Goal: Navigation & Orientation: Find specific page/section

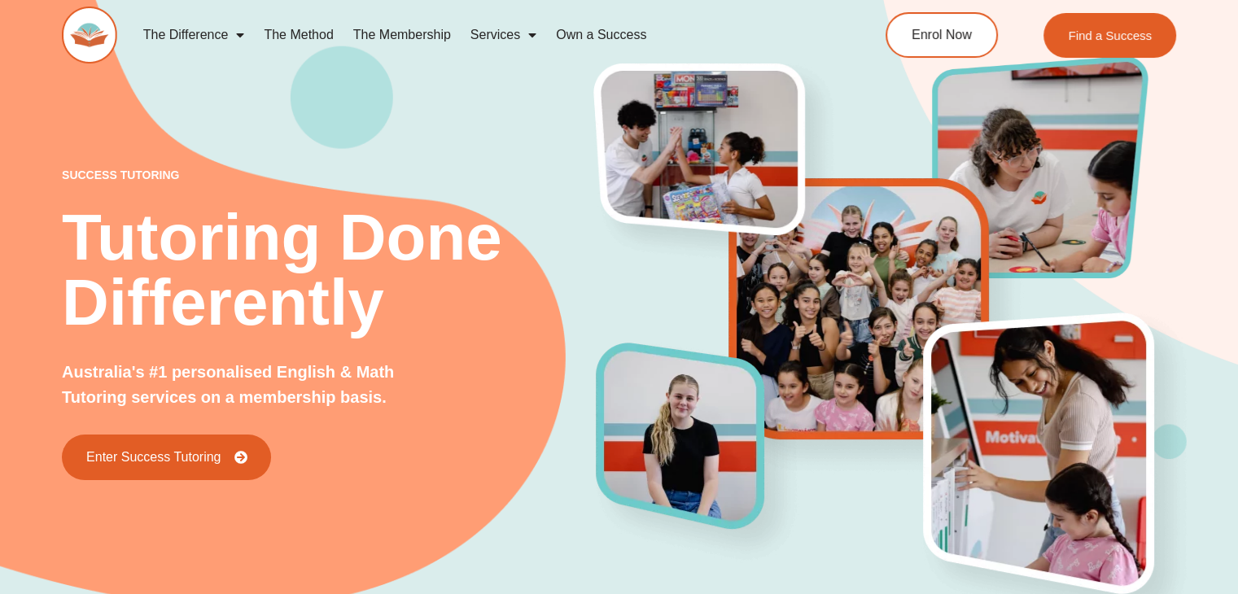
click at [313, 35] on link "The Method" at bounding box center [298, 34] width 89 height 37
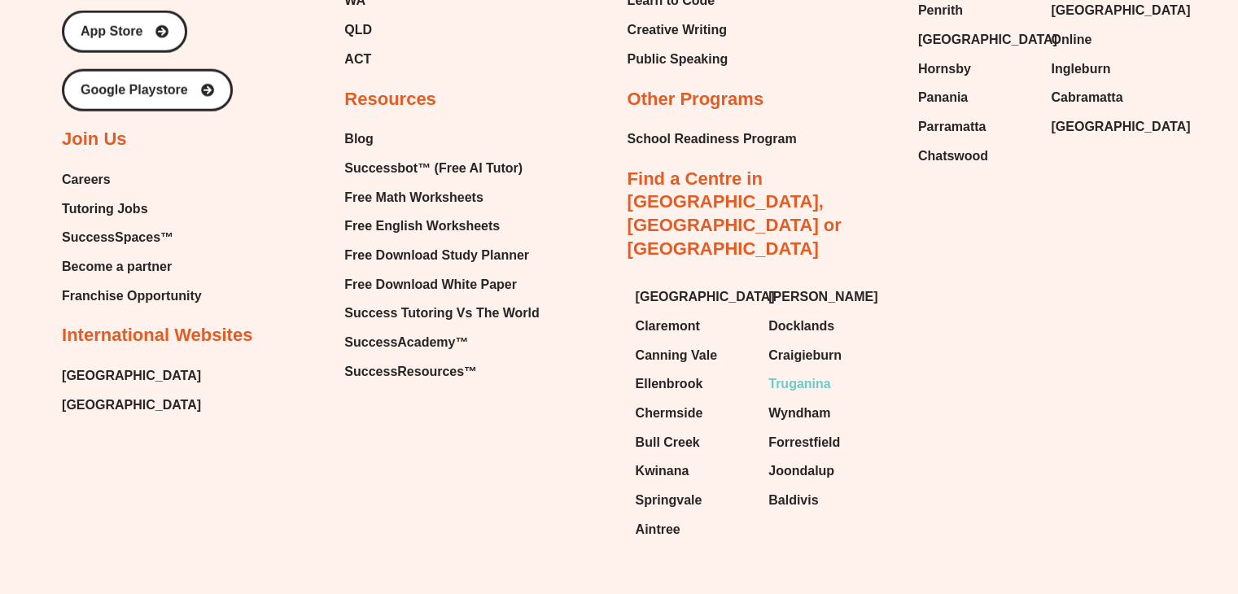
scroll to position [3779, 0]
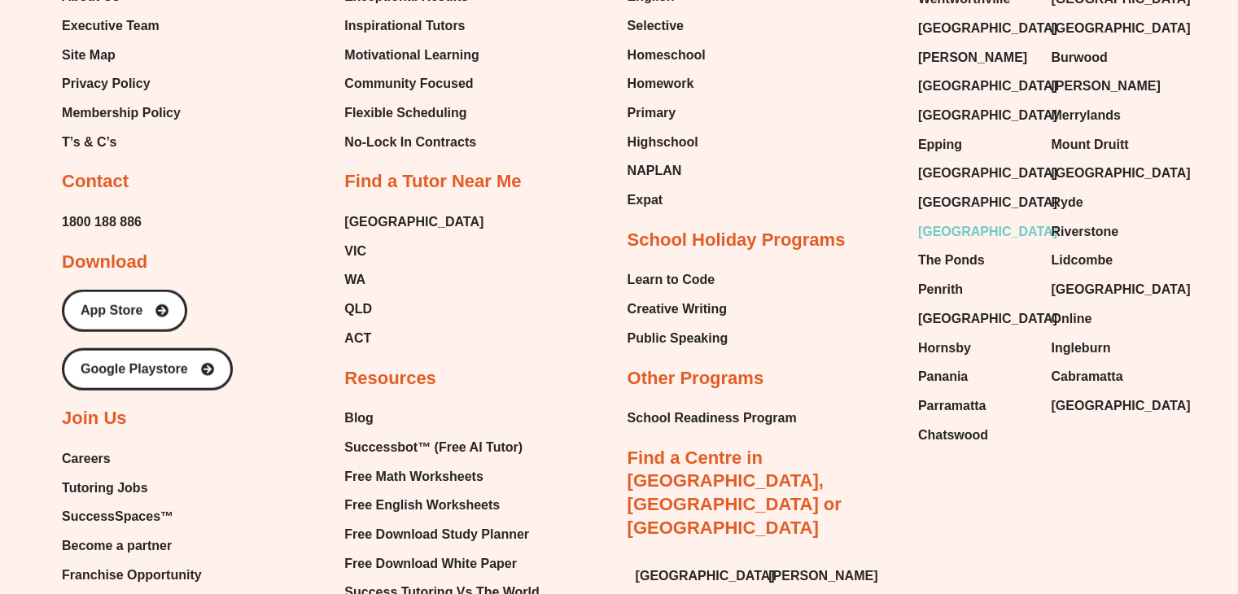
click at [969, 220] on span "[GEOGRAPHIC_DATA]" at bounding box center [987, 232] width 139 height 24
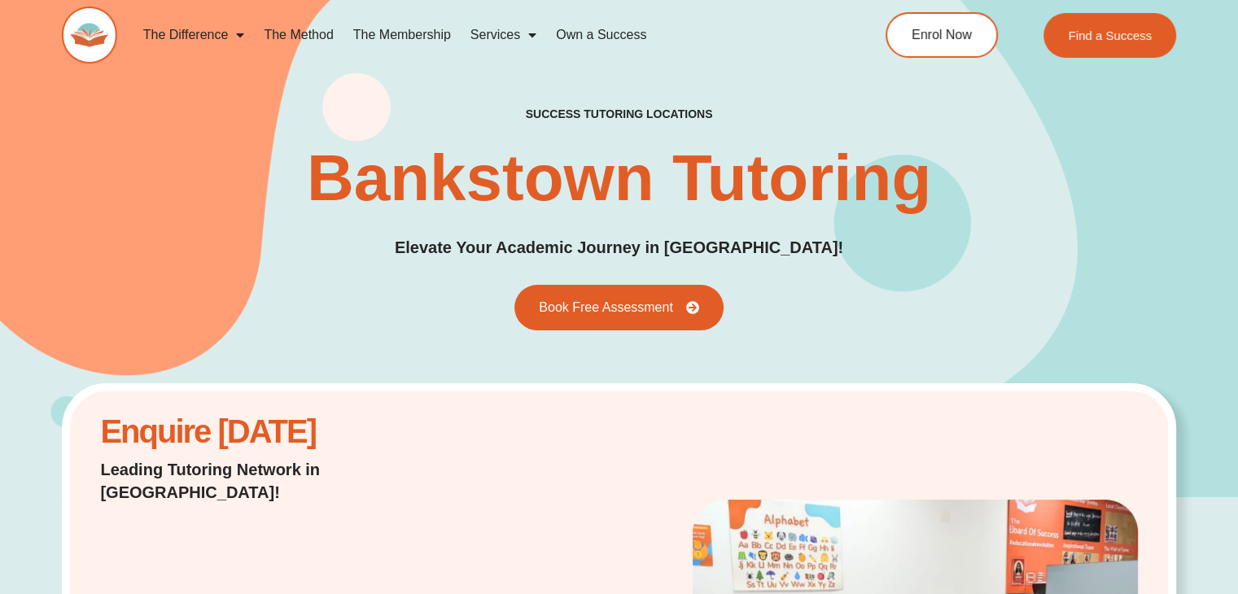
click at [80, 27] on img at bounding box center [89, 35] width 55 height 57
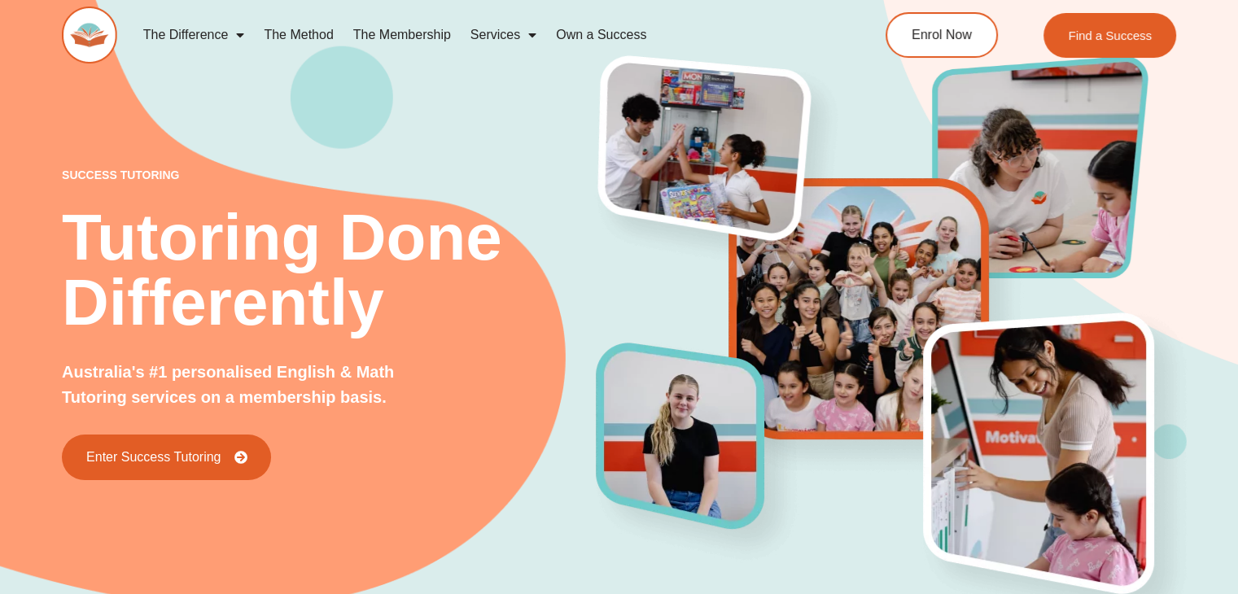
drag, startPoint x: 0, startPoint y: 0, endPoint x: 592, endPoint y: 164, distance: 614.9
click at [592, 164] on img at bounding box center [714, 165] width 273 height 238
